Goal: Task Accomplishment & Management: Manage account settings

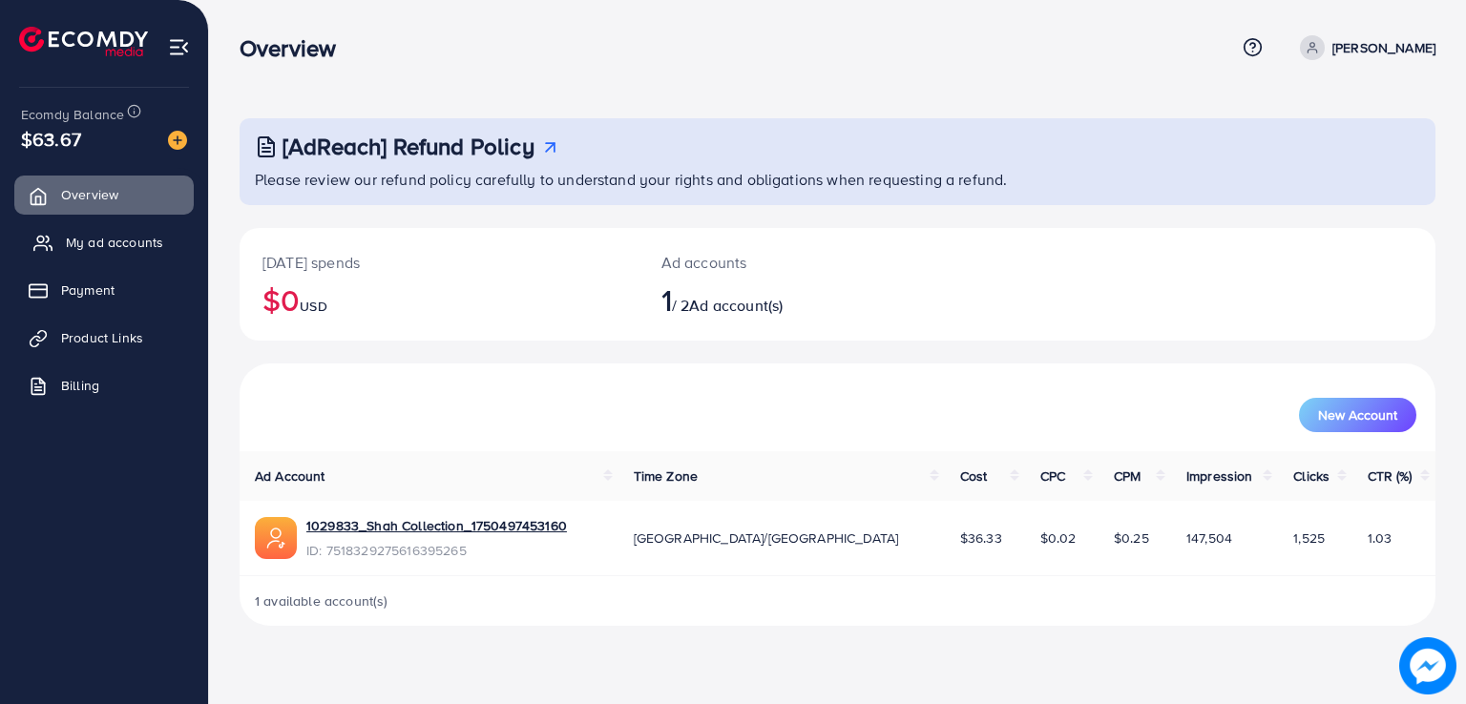
click at [145, 233] on span "My ad accounts" at bounding box center [114, 242] width 97 height 19
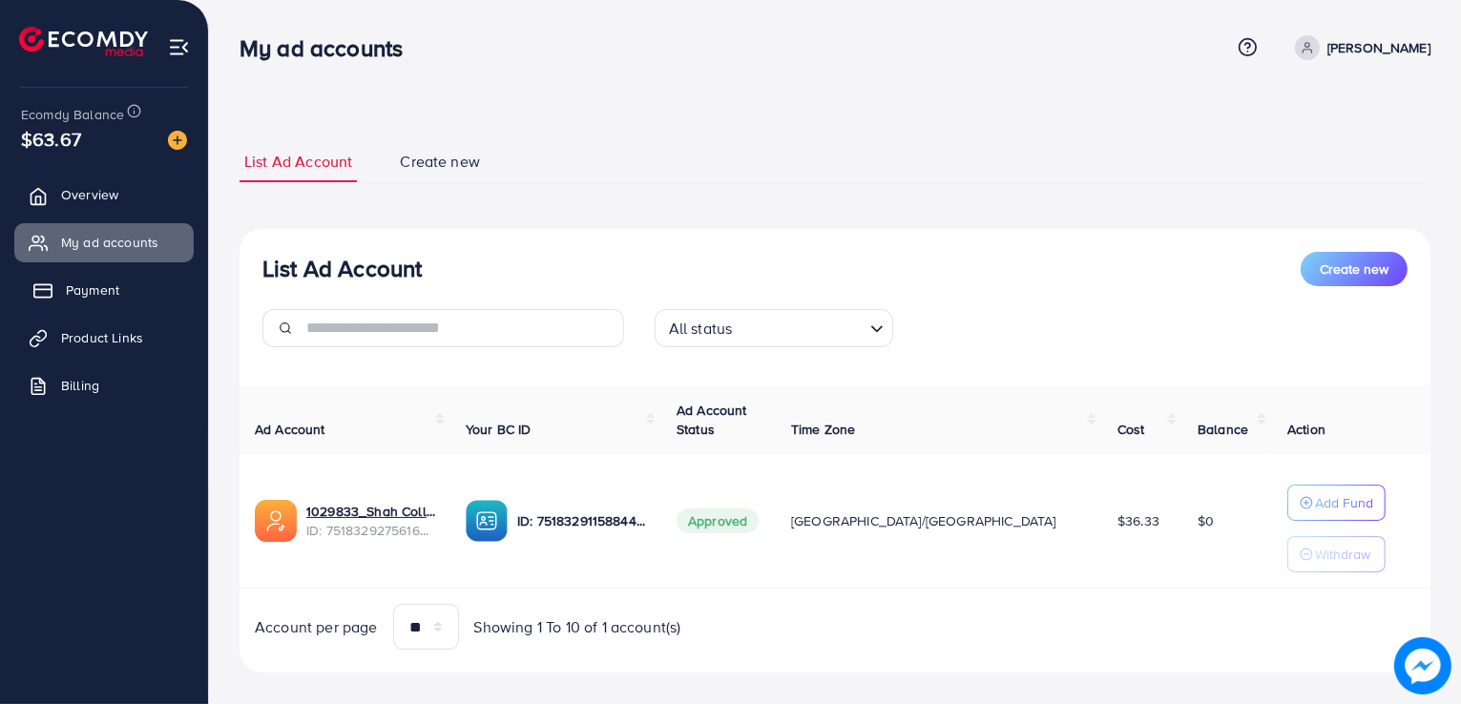
click at [111, 294] on span "Payment" at bounding box center [92, 290] width 53 height 19
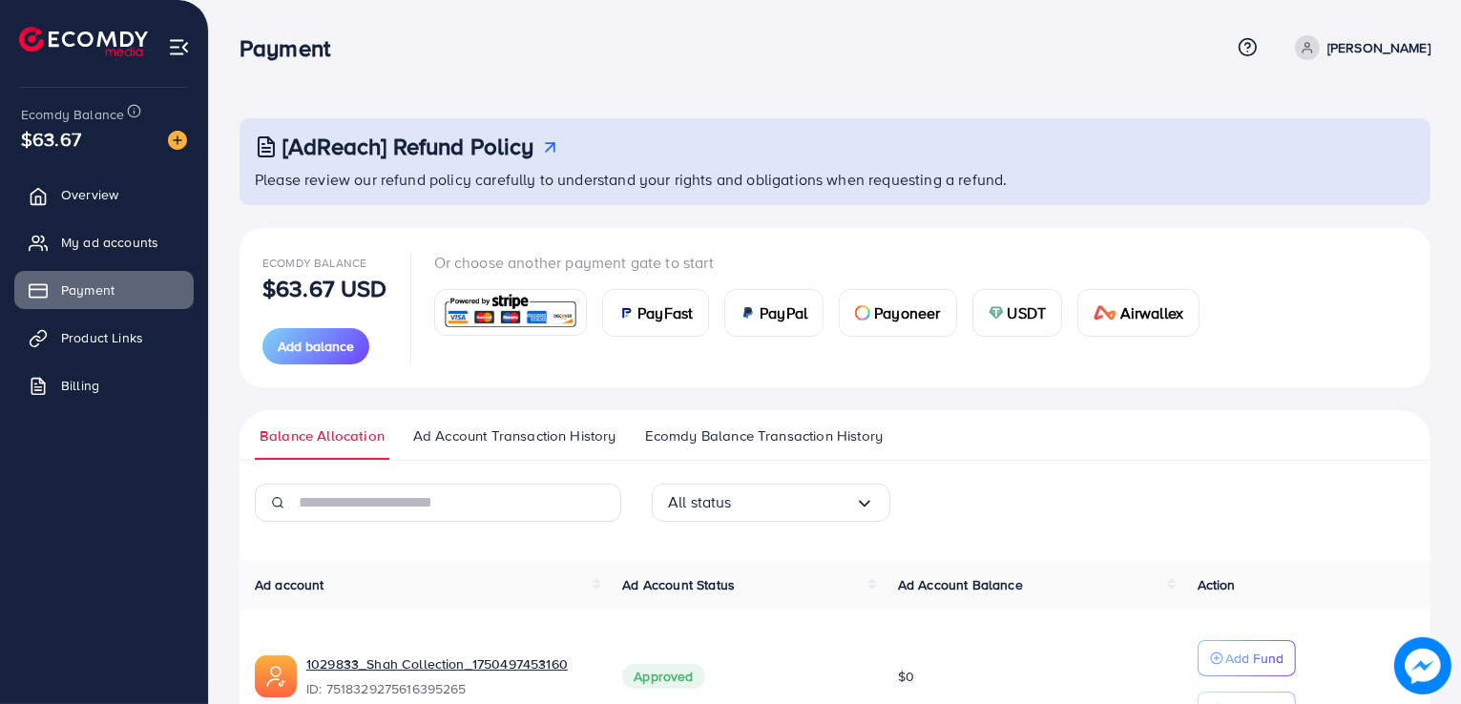
scroll to position [119, 0]
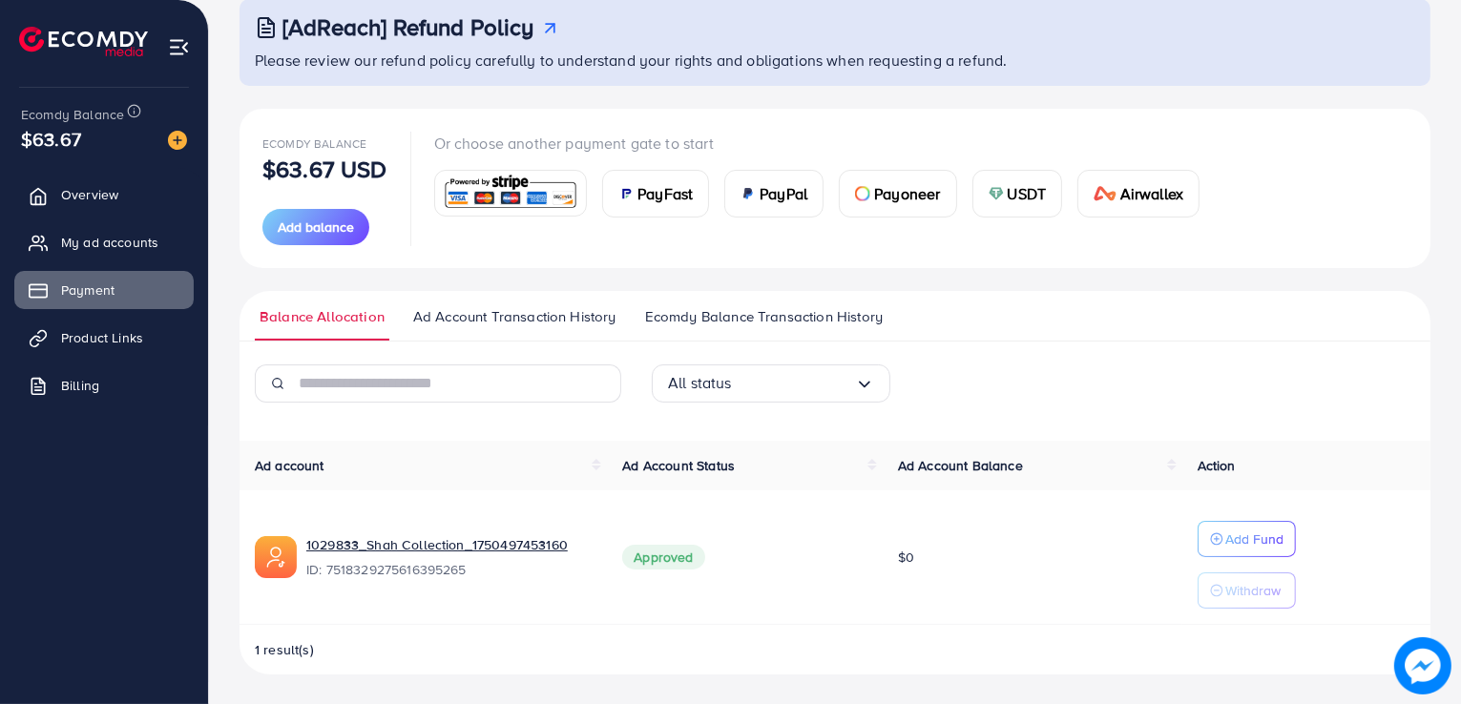
click at [1233, 597] on p "Withdraw" at bounding box center [1253, 590] width 55 height 23
click at [496, 323] on span "Ad Account Transaction History" at bounding box center [514, 316] width 203 height 21
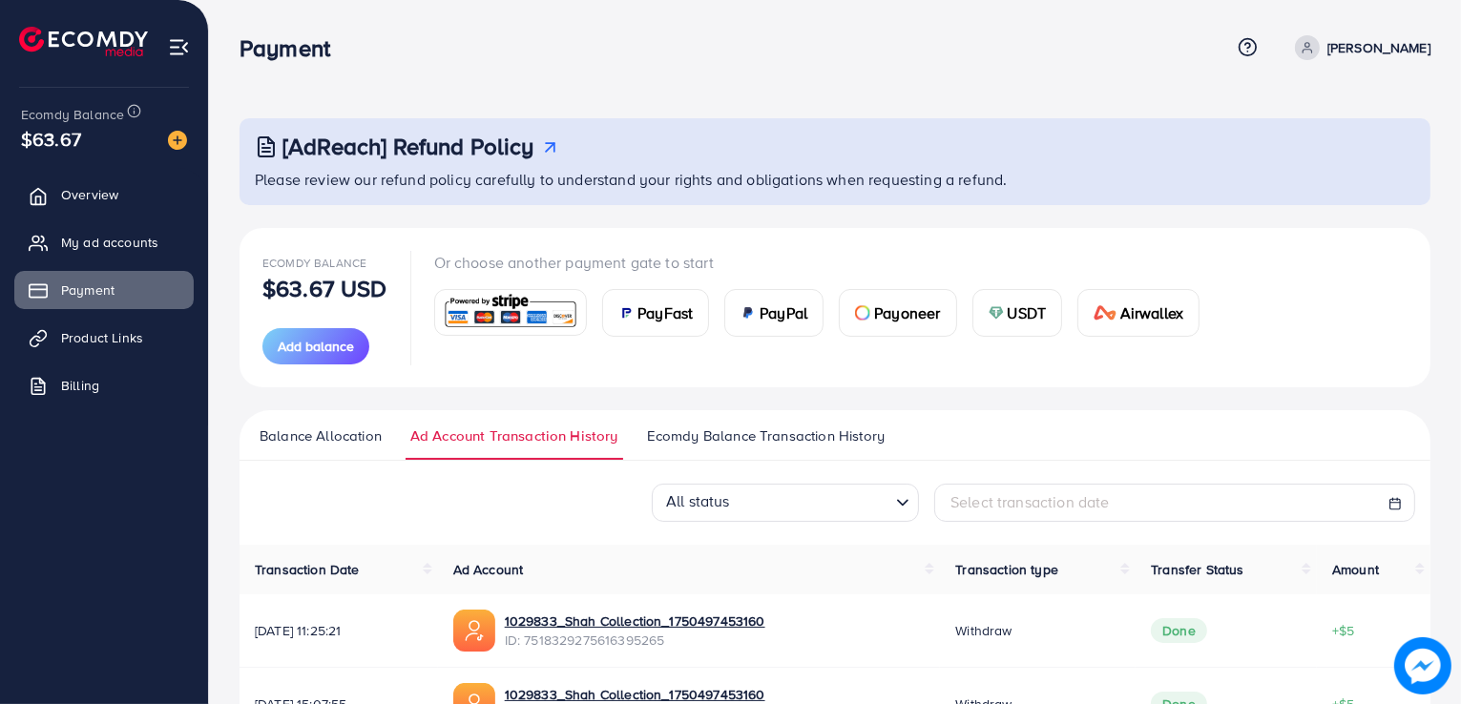
click at [729, 442] on span "Ecomdy Balance Transaction History" at bounding box center [766, 436] width 238 height 21
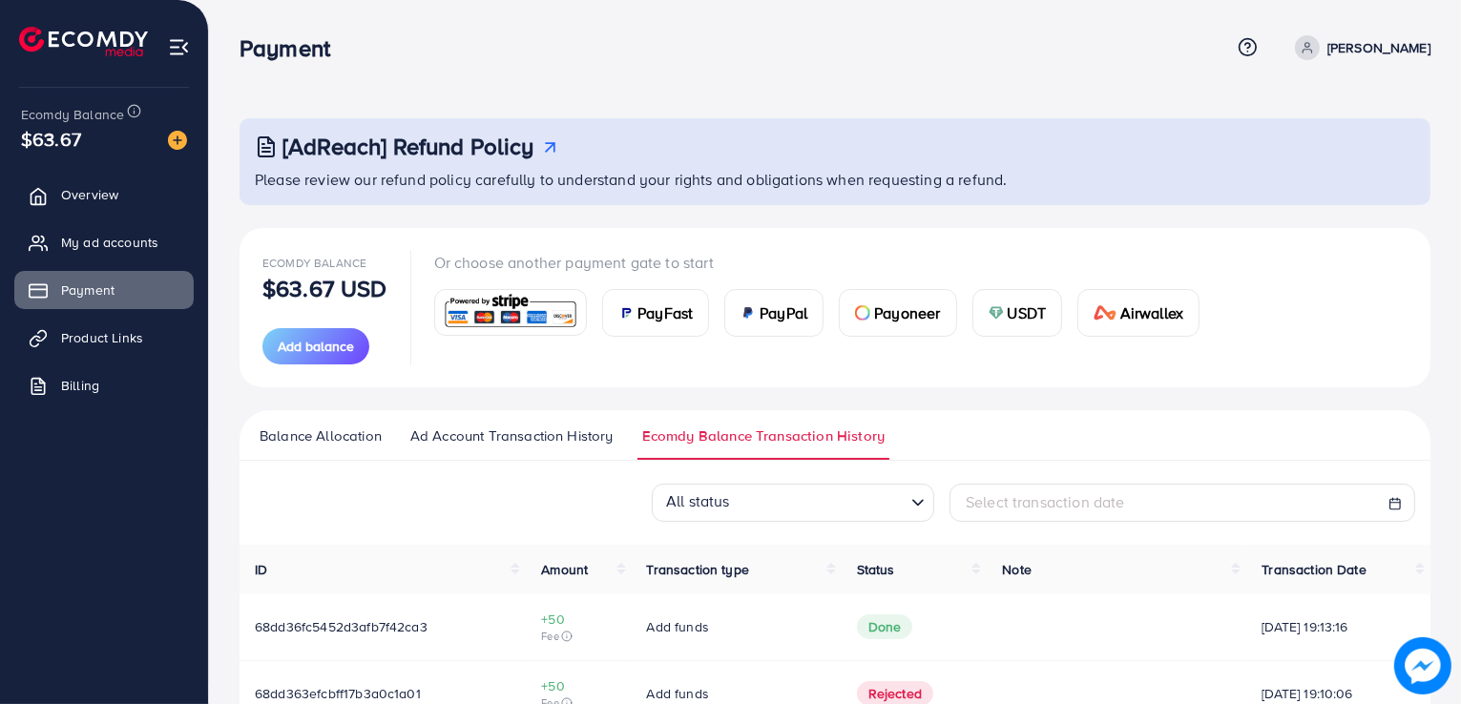
click at [294, 425] on ul "Balance Allocation Ad Account Transaction History Ecomdy Balance Transaction Hi…" at bounding box center [835, 435] width 1191 height 51
click at [304, 439] on span "Balance Allocation" at bounding box center [321, 436] width 122 height 21
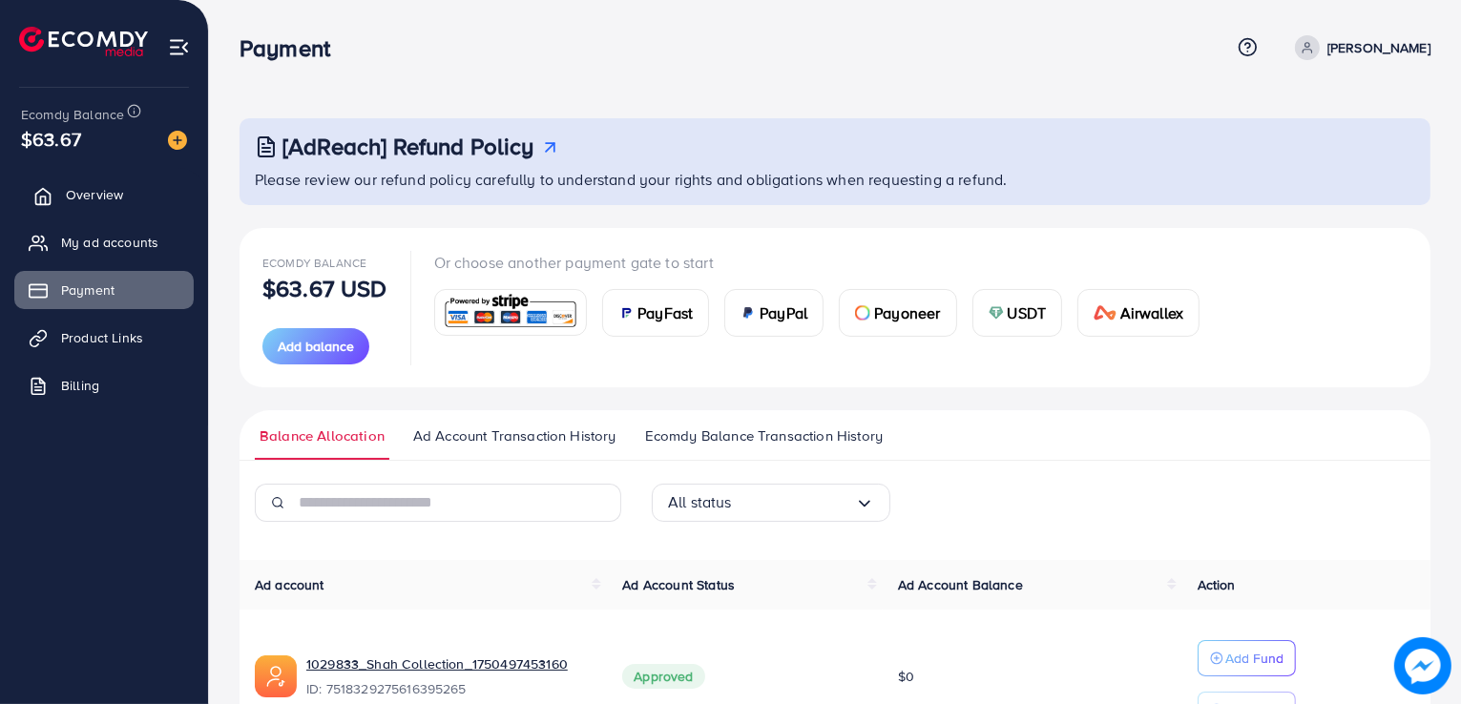
click at [73, 188] on span "Overview" at bounding box center [94, 194] width 57 height 19
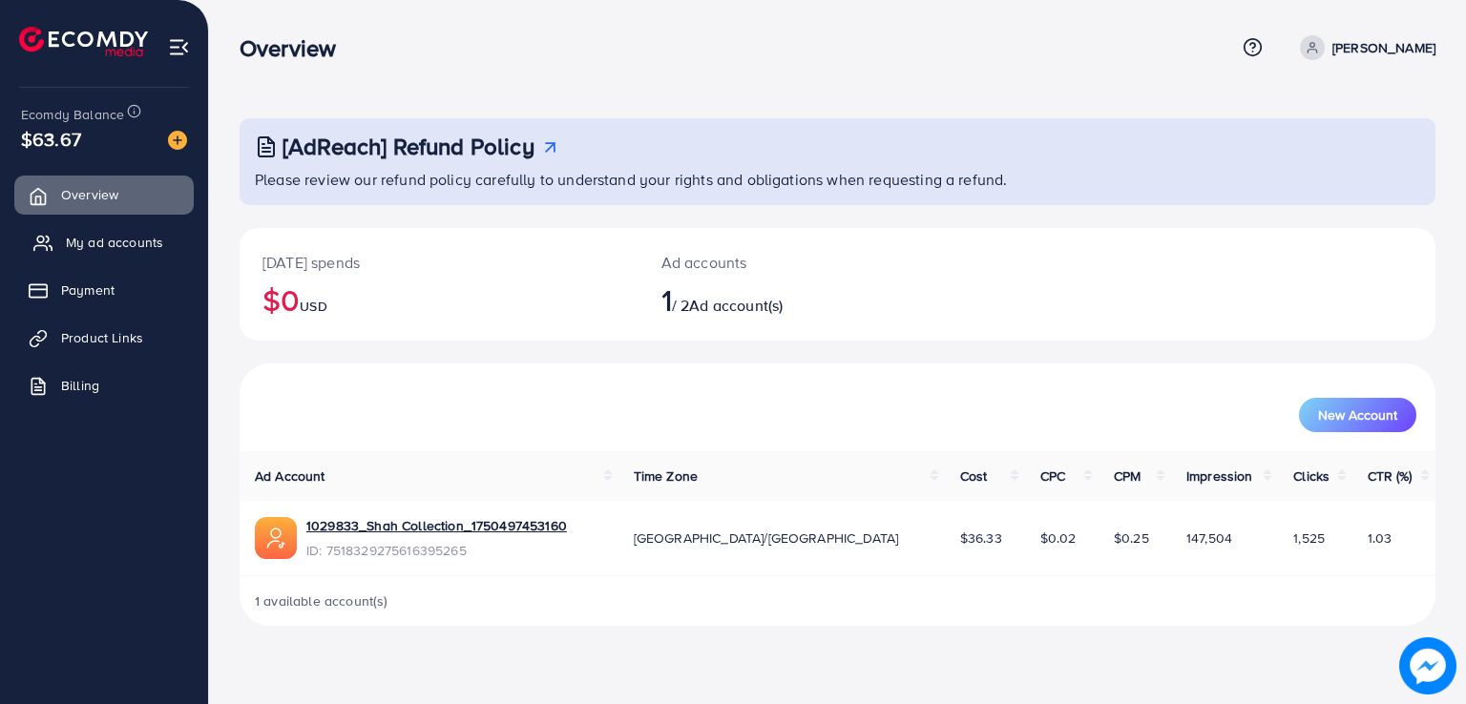
click at [170, 244] on link "My ad accounts" at bounding box center [103, 242] width 179 height 38
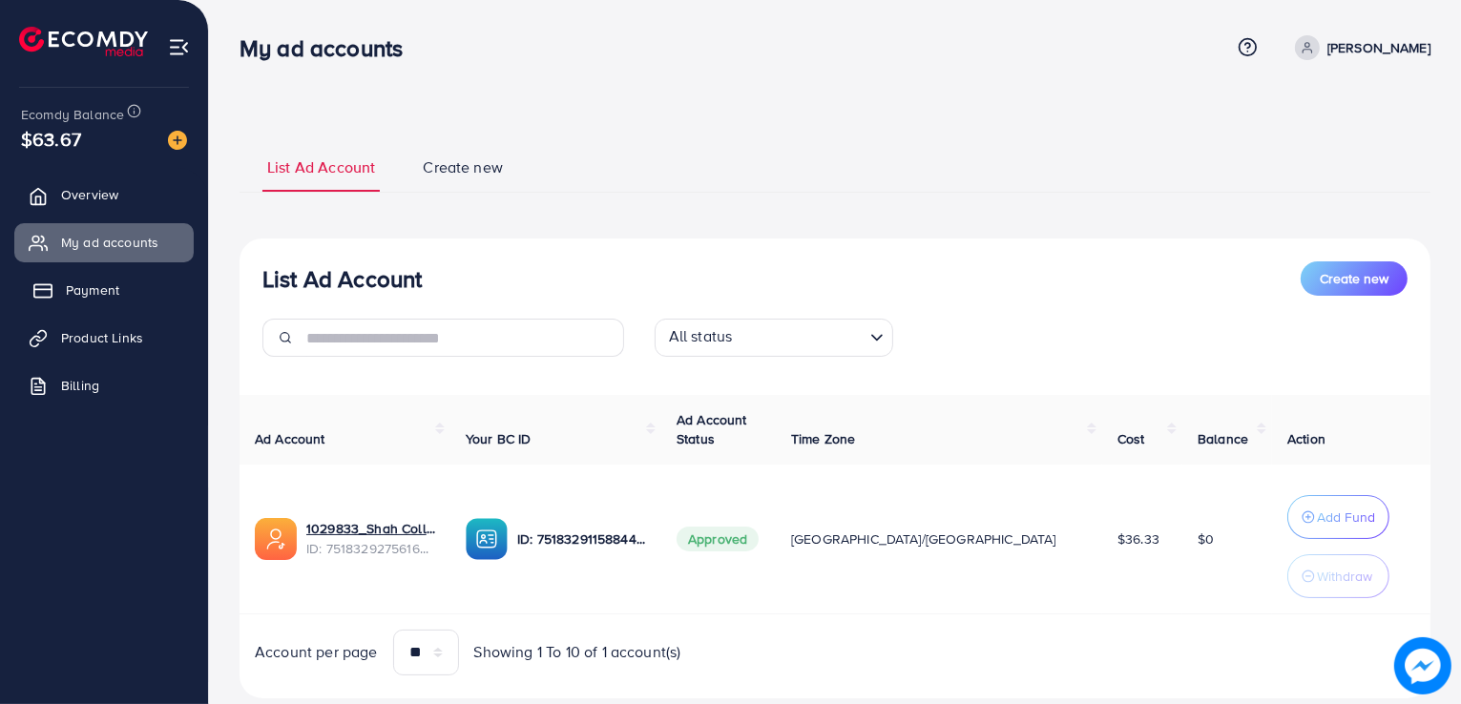
click at [134, 280] on link "Payment" at bounding box center [103, 290] width 179 height 38
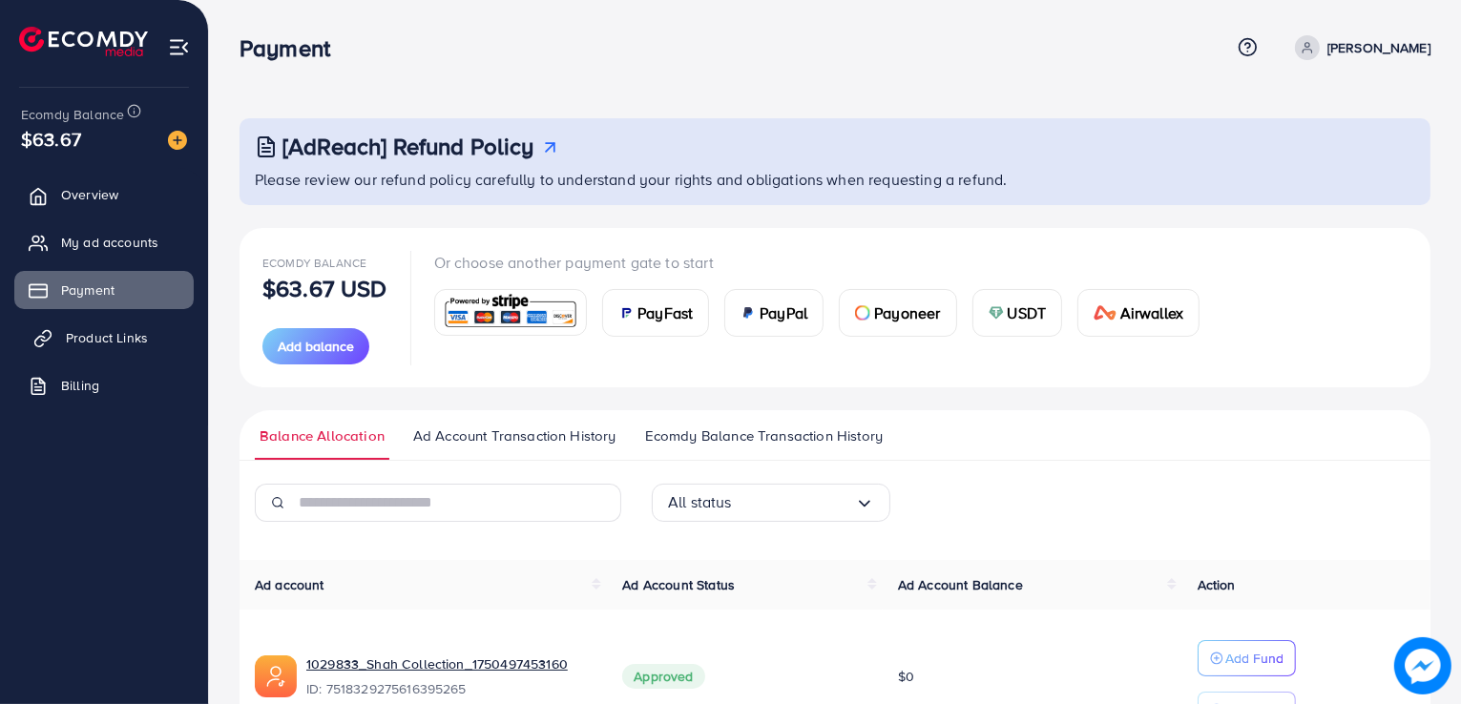
click at [107, 337] on span "Product Links" at bounding box center [107, 337] width 82 height 19
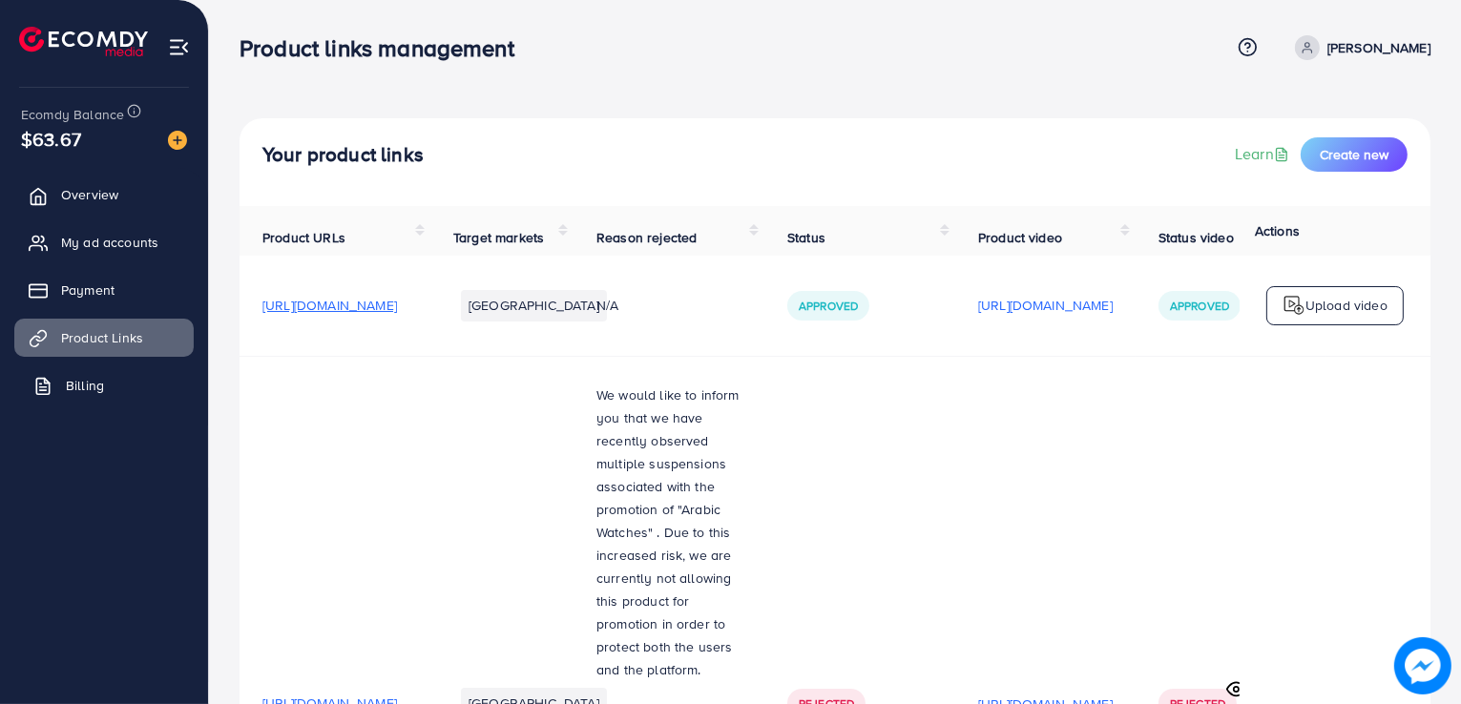
click at [83, 371] on link "Billing" at bounding box center [103, 386] width 179 height 38
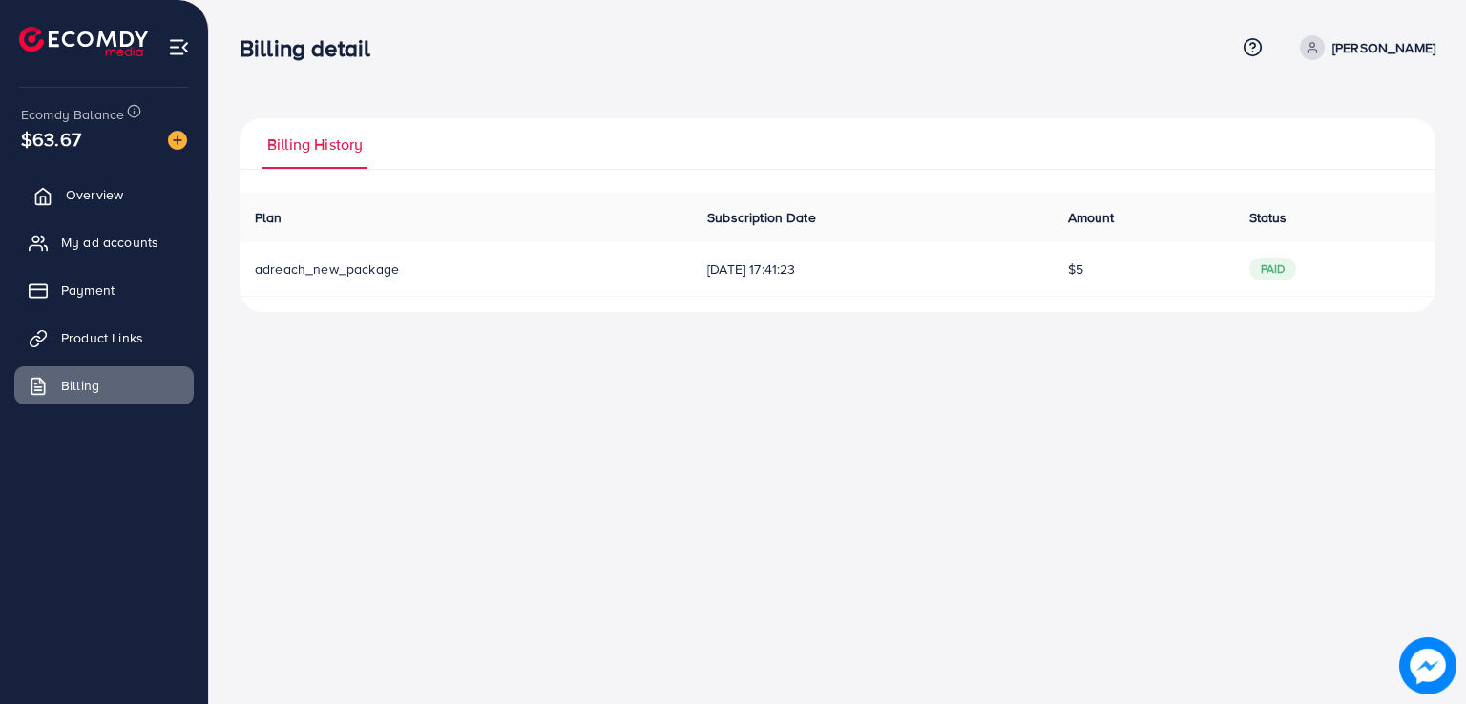
click at [69, 189] on span "Overview" at bounding box center [94, 194] width 57 height 19
